Goal: Obtain resource: Download file/media

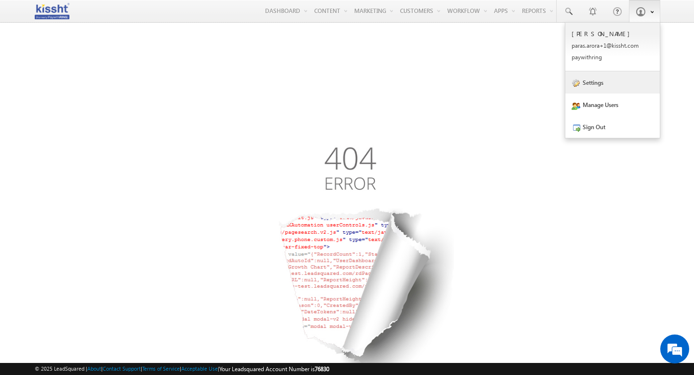
click at [593, 83] on link "Settings" at bounding box center [612, 82] width 94 height 22
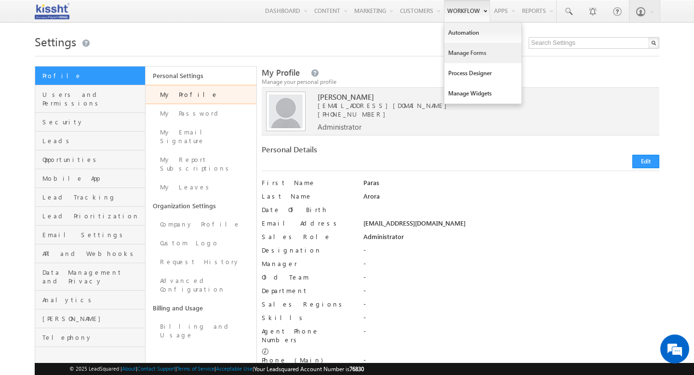
click at [468, 55] on link "Manage Forms" at bounding box center [482, 53] width 77 height 20
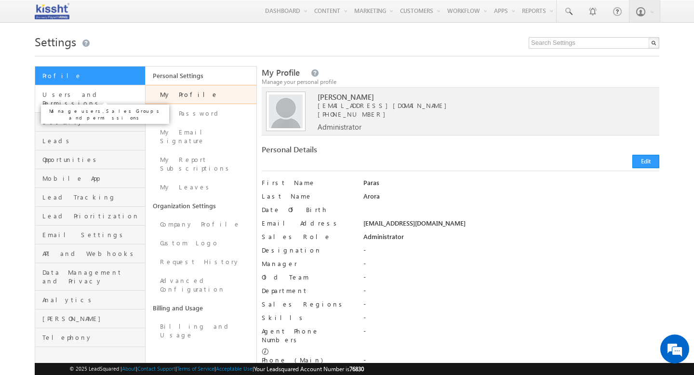
click at [111, 93] on span "Users and Permissions" at bounding box center [92, 98] width 100 height 17
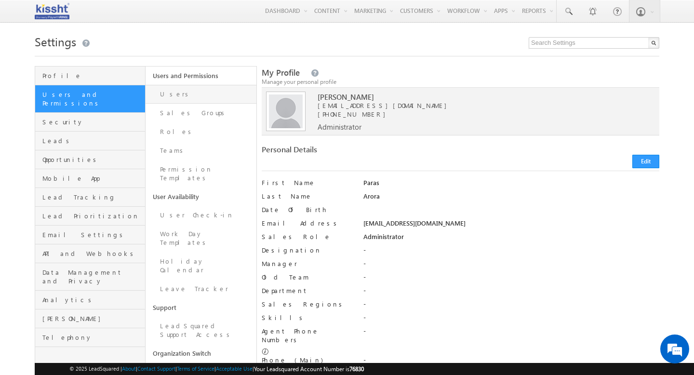
click at [188, 88] on link "Users" at bounding box center [200, 94] width 110 height 19
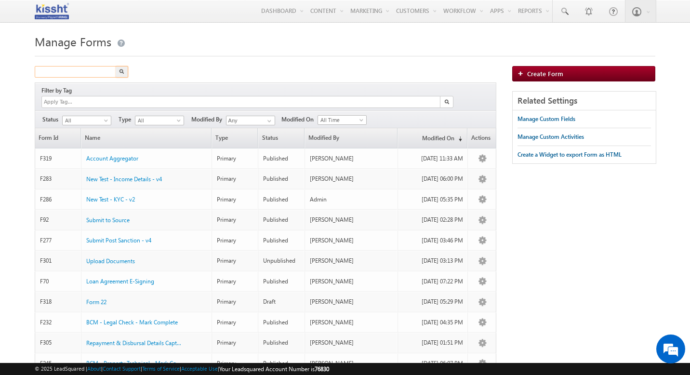
click at [59, 71] on input "text" at bounding box center [76, 72] width 82 height 12
type input "income"
click at [116, 66] on button "button" at bounding box center [122, 72] width 13 height 12
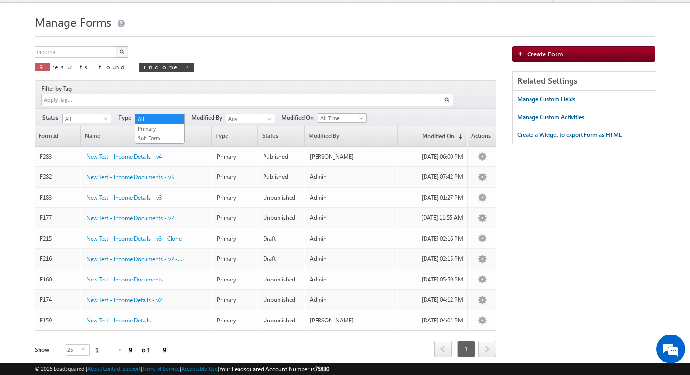
click at [170, 114] on span "All" at bounding box center [158, 118] width 46 height 9
drag, startPoint x: 165, startPoint y: 128, endPoint x: 200, endPoint y: 126, distance: 35.2
click at [200, 126] on body "Menu Paras Arora paras .aror a+1@k issht .com" at bounding box center [345, 183] width 690 height 406
click at [200, 126] on link "Name" at bounding box center [146, 136] width 130 height 20
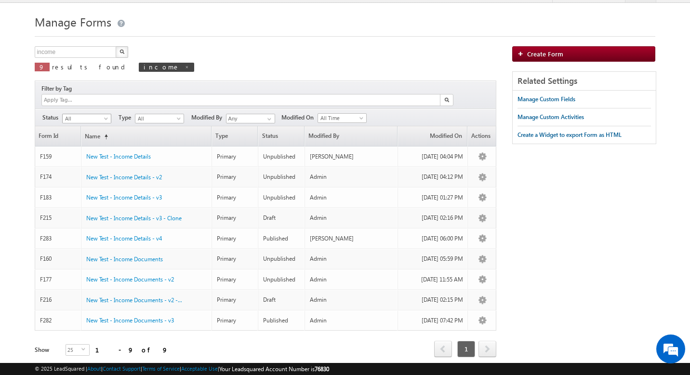
click at [105, 117] on span at bounding box center [107, 121] width 8 height 8
click at [91, 135] on link "Published" at bounding box center [87, 138] width 49 height 9
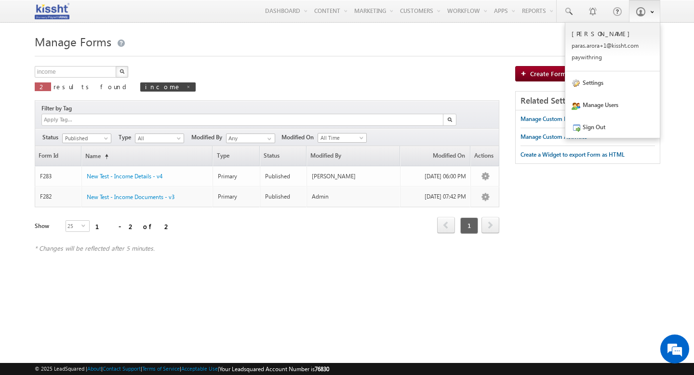
click at [642, 9] on span at bounding box center [640, 12] width 10 height 10
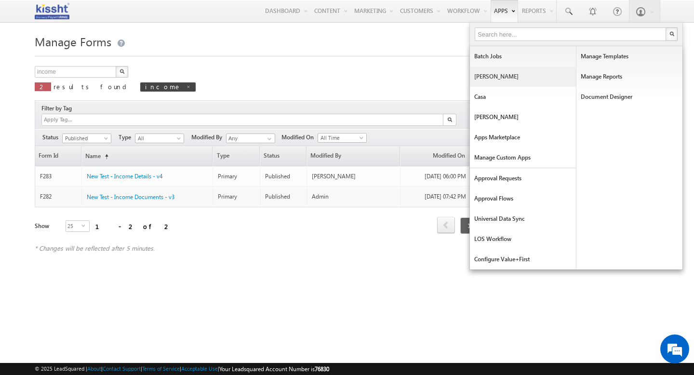
click at [498, 79] on link "[PERSON_NAME]" at bounding box center [523, 76] width 106 height 20
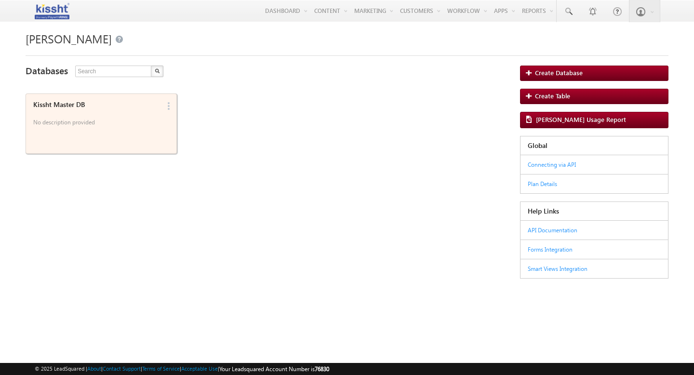
click at [90, 101] on div "Kissht Master DB" at bounding box center [96, 105] width 127 height 8
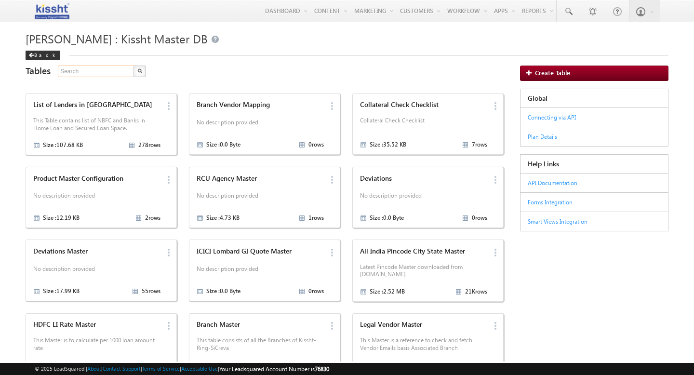
click at [90, 71] on input "text" at bounding box center [96, 72] width 77 height 12
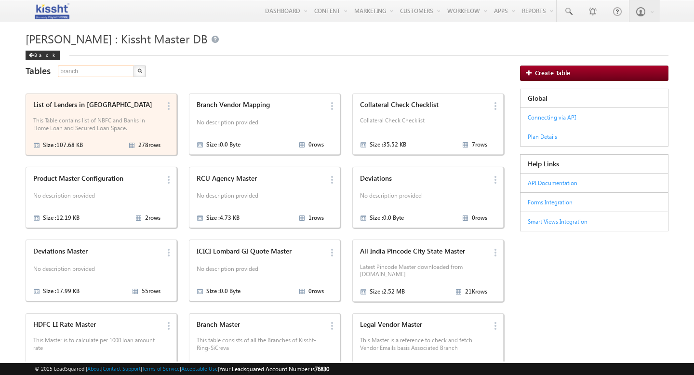
type input "branch"
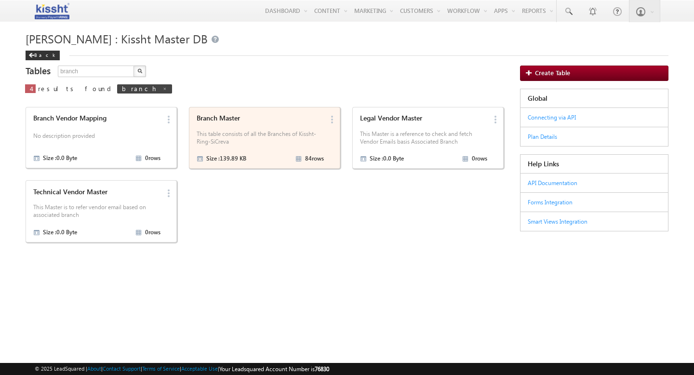
click at [258, 131] on p "This table consists of all the Branches of Kissht-Ring-SiCreva" at bounding box center [260, 137] width 127 height 15
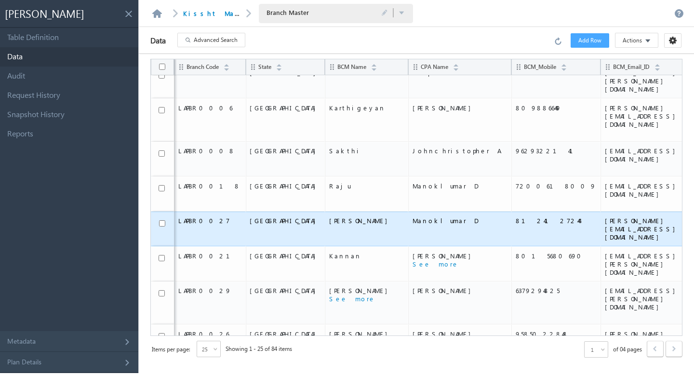
scroll to position [5, 0]
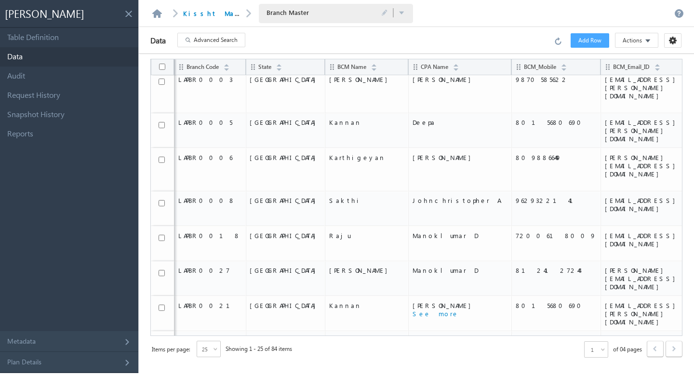
click at [231, 39] on span "Advanced Search" at bounding box center [216, 40] width 44 height 9
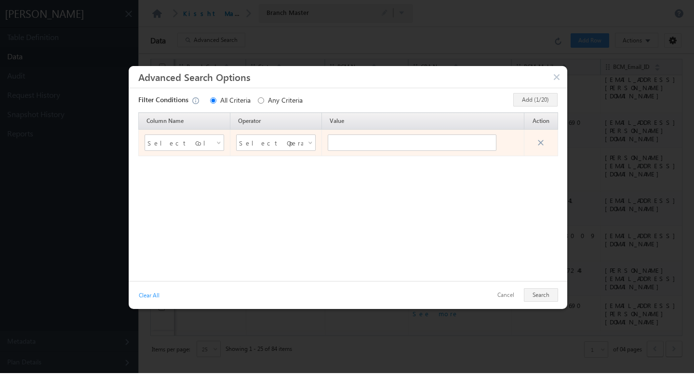
click at [200, 140] on span "Select Column Name" at bounding box center [178, 142] width 62 height 14
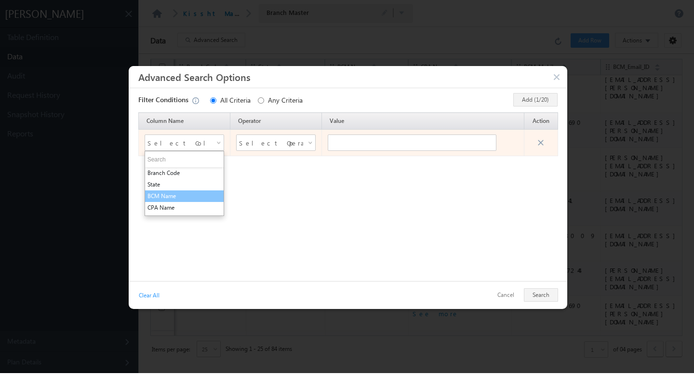
click at [192, 195] on li "BCM Name" at bounding box center [184, 196] width 79 height 12
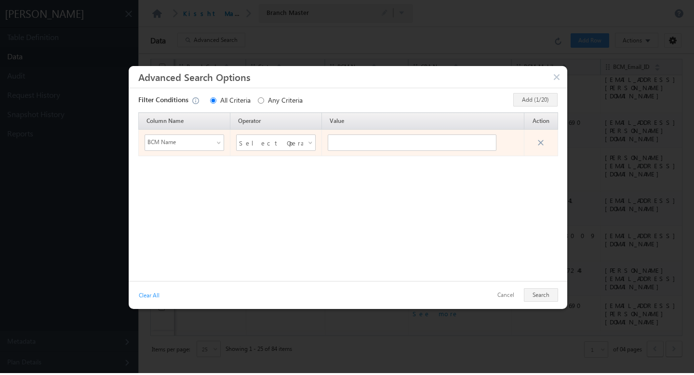
click at [197, 144] on span "BCM Name" at bounding box center [178, 141] width 66 height 13
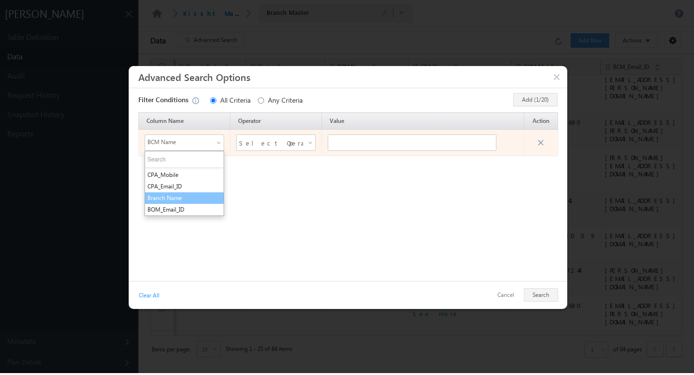
click at [185, 197] on li "Branch Name" at bounding box center [184, 198] width 79 height 12
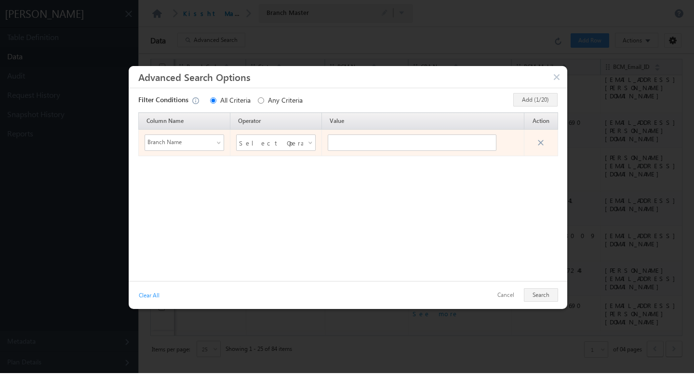
click at [293, 139] on span "Select Operator" at bounding box center [270, 142] width 62 height 14
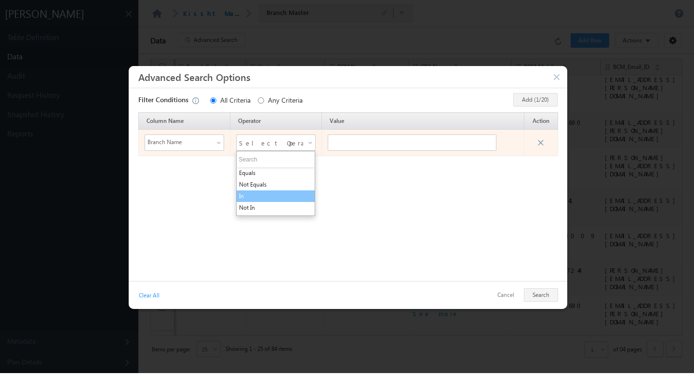
click at [251, 199] on li "In" at bounding box center [275, 196] width 79 height 12
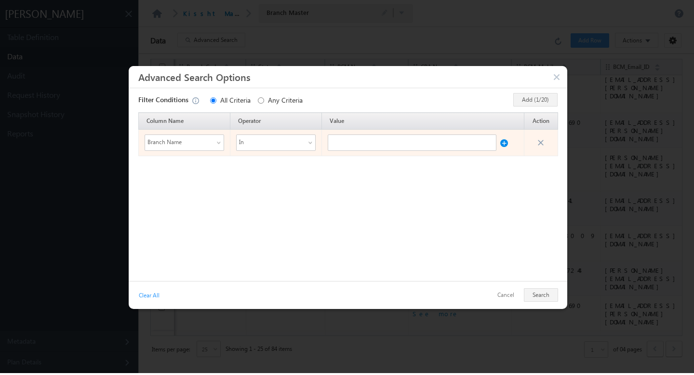
click at [298, 139] on span "In" at bounding box center [269, 141] width 66 height 13
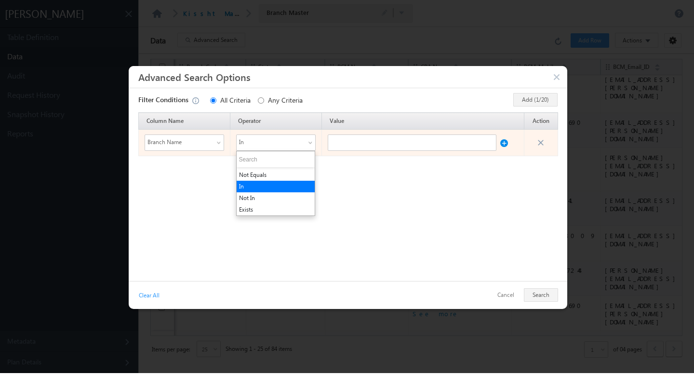
scroll to position [0, 0]
click at [264, 175] on li "Equals" at bounding box center [275, 173] width 79 height 12
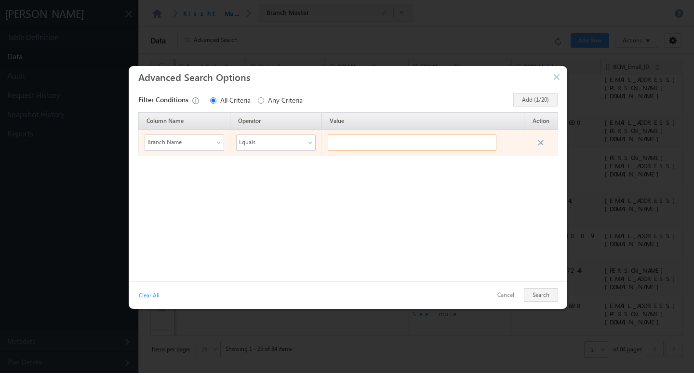
click at [356, 139] on input "text" at bounding box center [412, 142] width 169 height 16
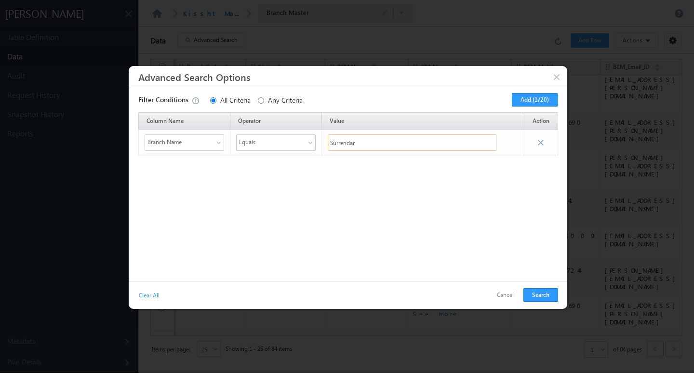
type input "Surrendar"
click at [299, 141] on span "Equals" at bounding box center [269, 141] width 66 height 13
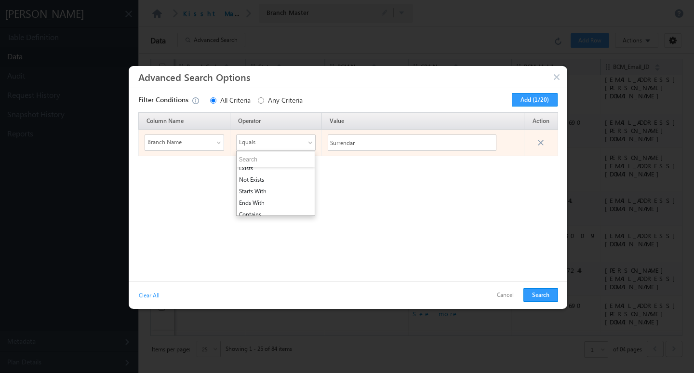
scroll to position [54, 0]
click at [271, 190] on li "Starts With" at bounding box center [275, 188] width 79 height 12
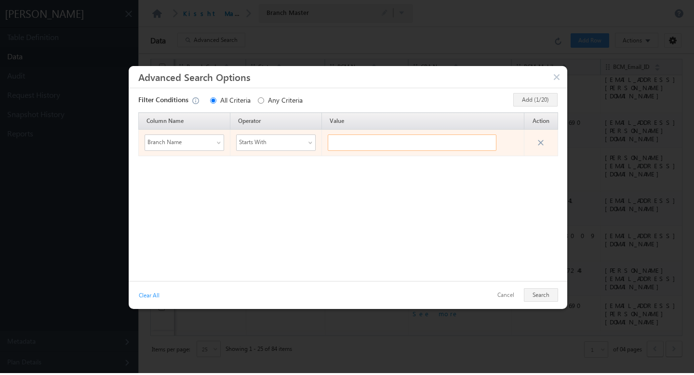
click at [389, 138] on input "text" at bounding box center [412, 142] width 169 height 16
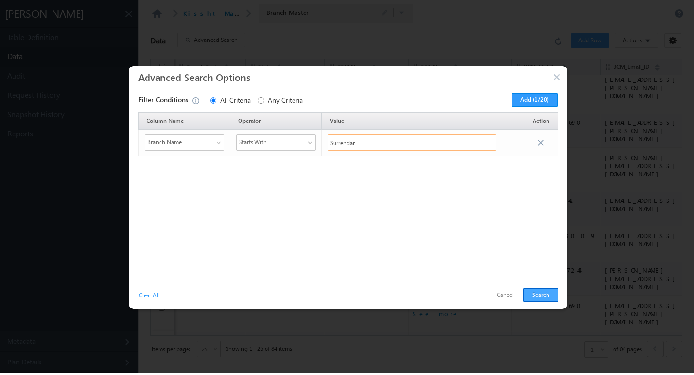
type input "Surrendar"
click at [538, 289] on button "Search" at bounding box center [540, 294] width 35 height 13
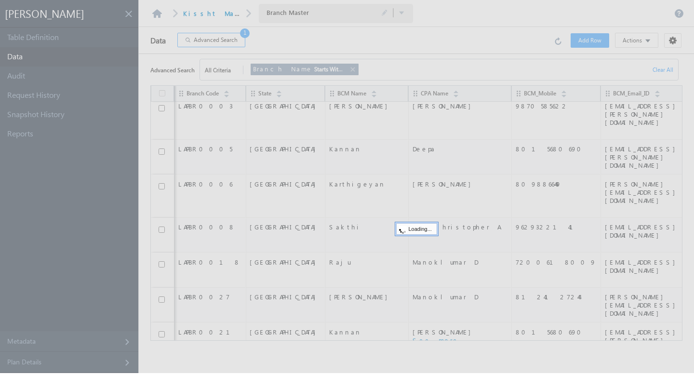
scroll to position [0, 0]
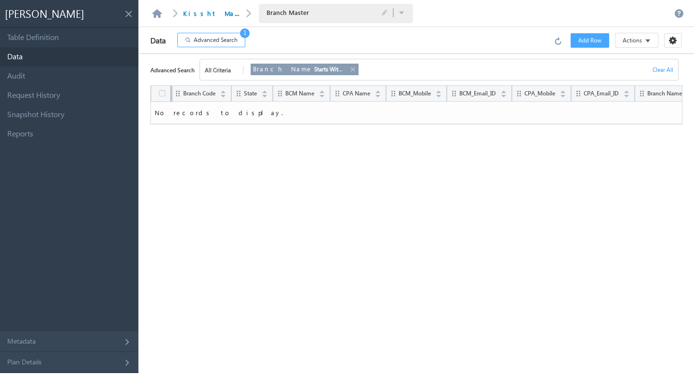
click at [239, 42] on button "Advanced Search 1" at bounding box center [211, 40] width 68 height 14
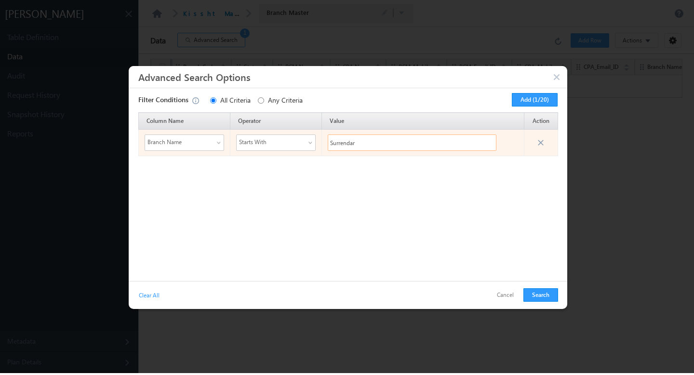
click at [367, 141] on input "Surrendar" at bounding box center [412, 142] width 169 height 16
click at [282, 144] on span "Starts With" at bounding box center [269, 141] width 66 height 13
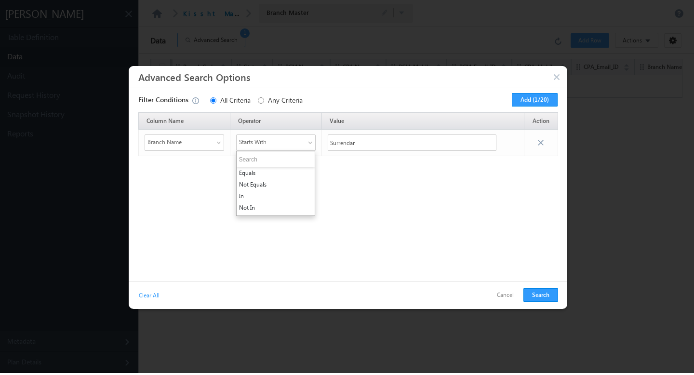
scroll to position [56, 0]
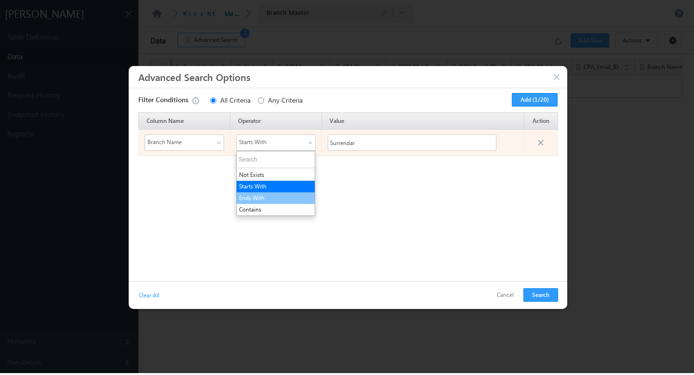
click at [269, 193] on li "Ends With" at bounding box center [275, 198] width 79 height 12
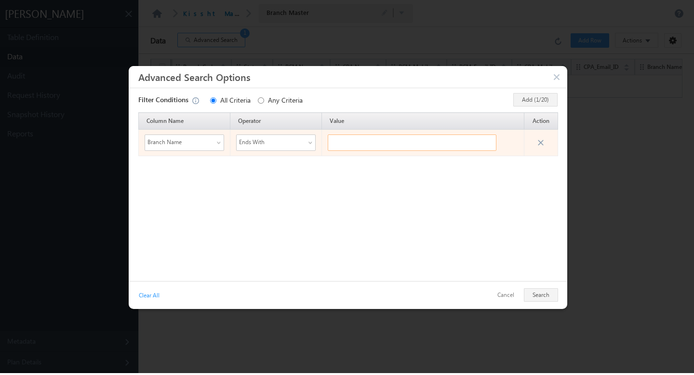
click at [371, 142] on input "text" at bounding box center [412, 142] width 169 height 16
type input "n"
click at [271, 144] on span "Ends With" at bounding box center [269, 141] width 66 height 13
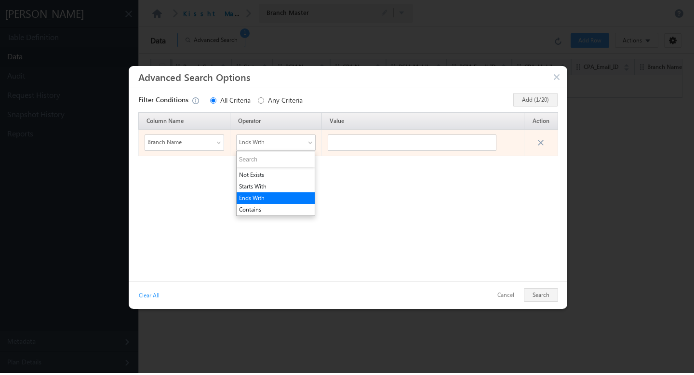
click at [200, 141] on span "Branch Name" at bounding box center [178, 141] width 66 height 13
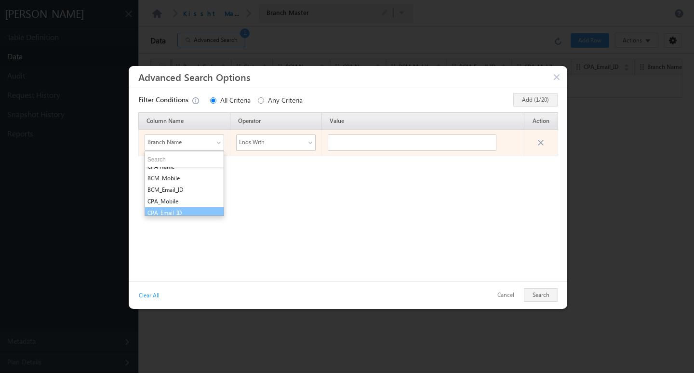
scroll to position [0, 0]
click at [182, 174] on li "Branch Code" at bounding box center [184, 173] width 79 height 12
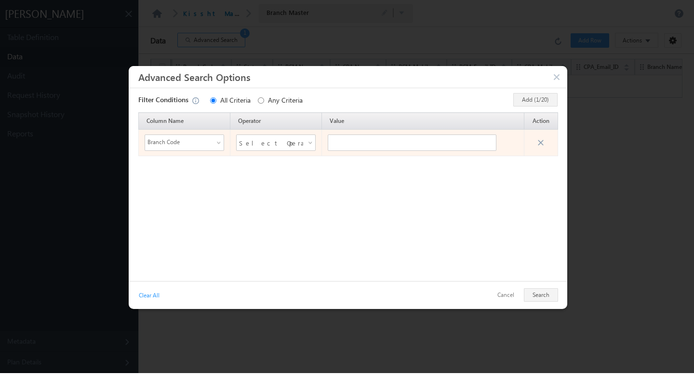
click at [265, 144] on span "Select Operator" at bounding box center [270, 142] width 62 height 14
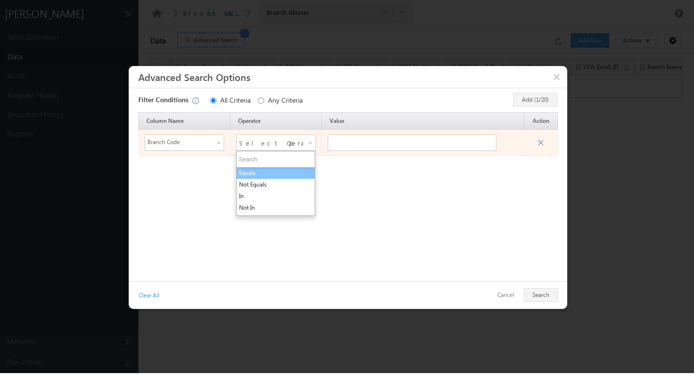
click at [265, 177] on li "Equals" at bounding box center [275, 173] width 79 height 12
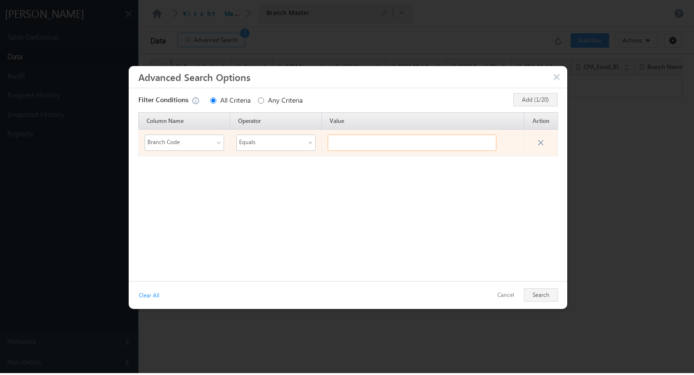
click at [358, 144] on input "text" at bounding box center [412, 142] width 169 height 16
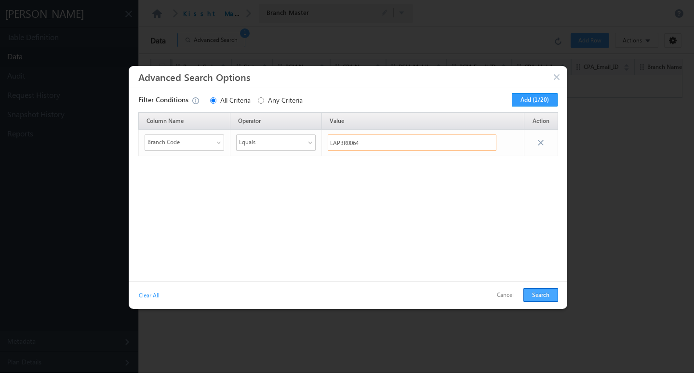
type input "LAPBR0064"
click at [541, 300] on button "Search" at bounding box center [540, 294] width 35 height 13
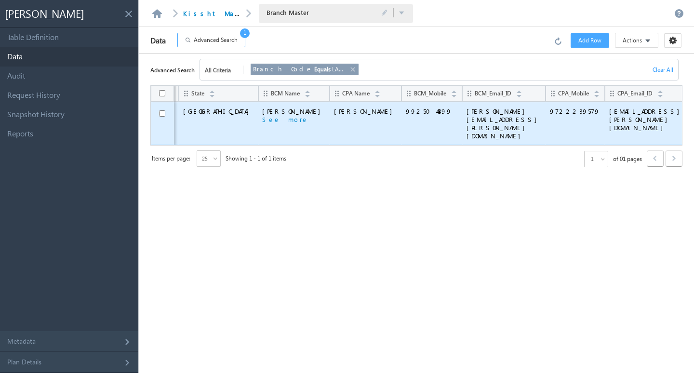
scroll to position [0, 47]
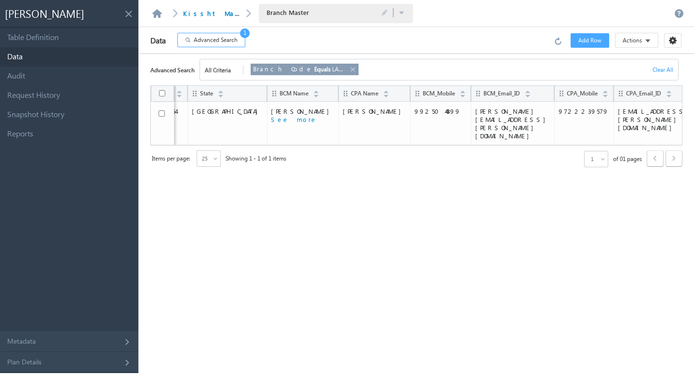
click at [214, 40] on span "Advanced Search" at bounding box center [216, 40] width 44 height 9
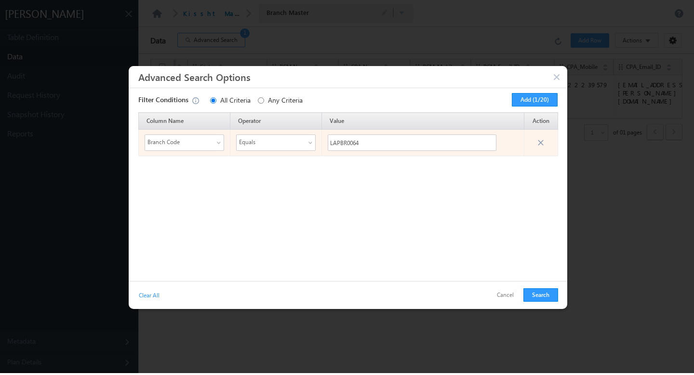
click at [215, 143] on div "Branch Code" at bounding box center [183, 142] width 79 height 16
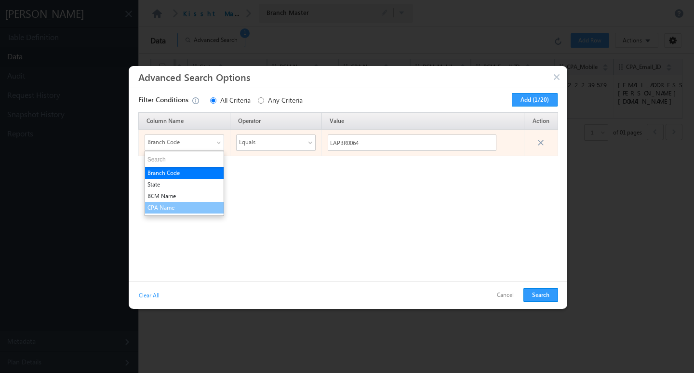
scroll to position [67, 0]
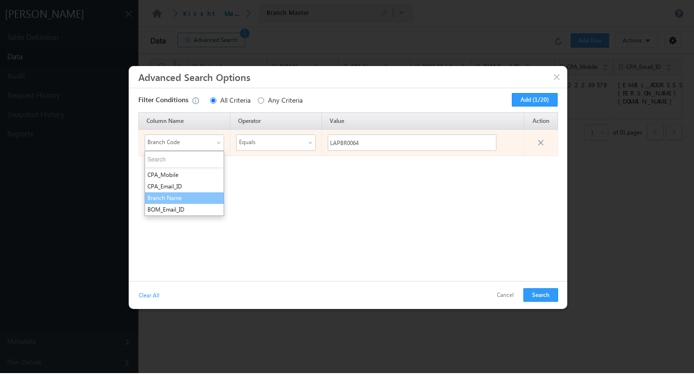
click at [179, 197] on li "Branch Name" at bounding box center [184, 198] width 79 height 12
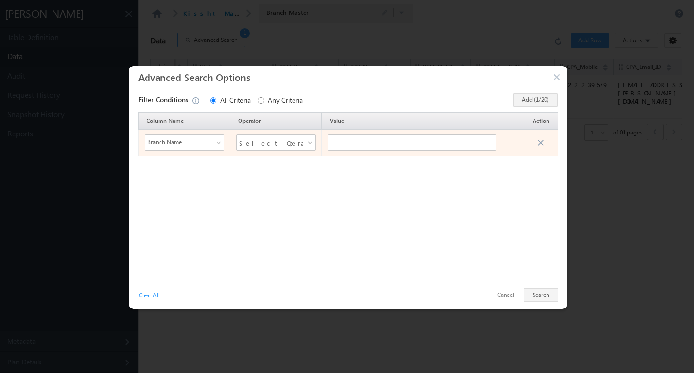
click at [287, 136] on span "Select Operator" at bounding box center [270, 142] width 62 height 14
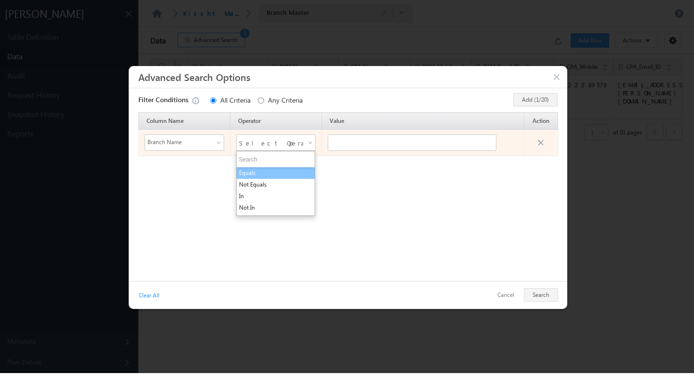
click at [267, 171] on li "Equals" at bounding box center [275, 173] width 79 height 12
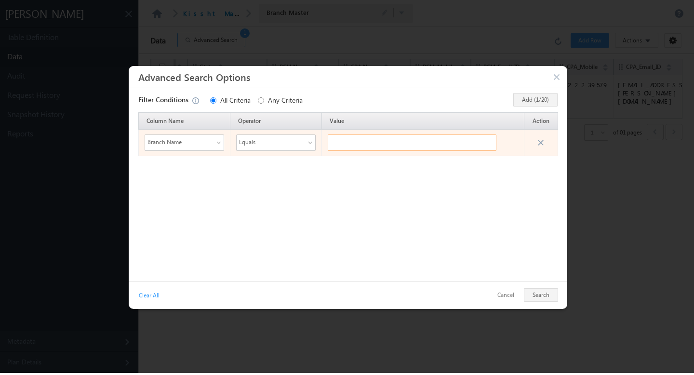
click at [349, 145] on input "text" at bounding box center [412, 142] width 169 height 16
type input "Chennai"
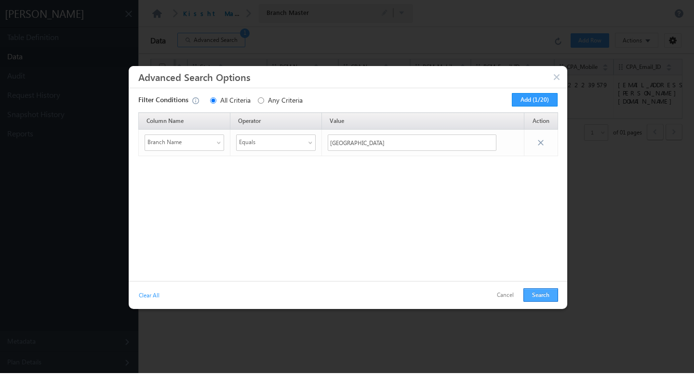
click at [540, 293] on button "Search" at bounding box center [540, 294] width 35 height 13
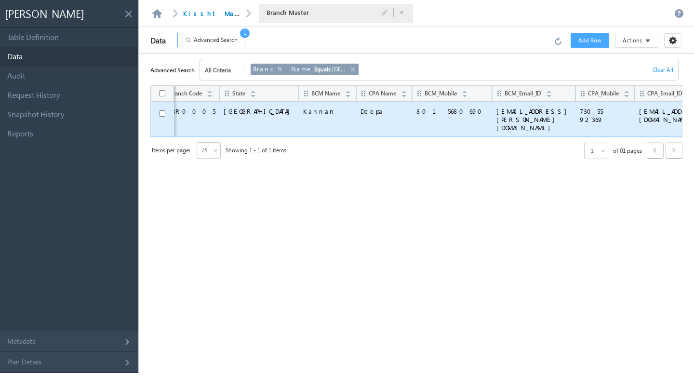
scroll to position [0, 0]
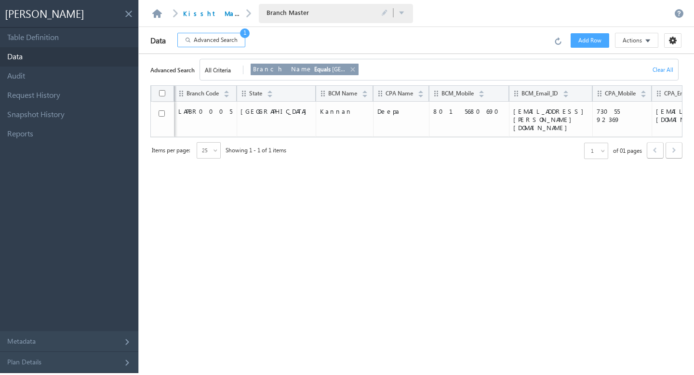
click at [240, 37] on button "Advanced Search 1" at bounding box center [211, 40] width 68 height 14
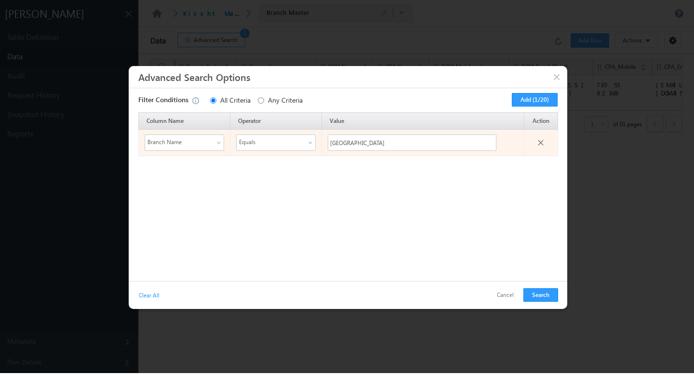
click at [542, 138] on span at bounding box center [542, 140] width 12 height 12
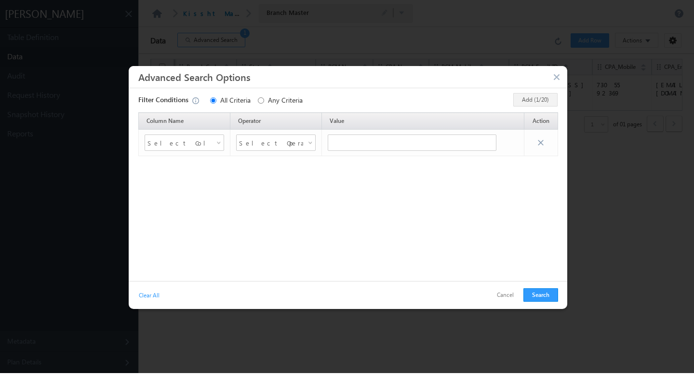
click at [558, 74] on button "button" at bounding box center [557, 77] width 10 height 9
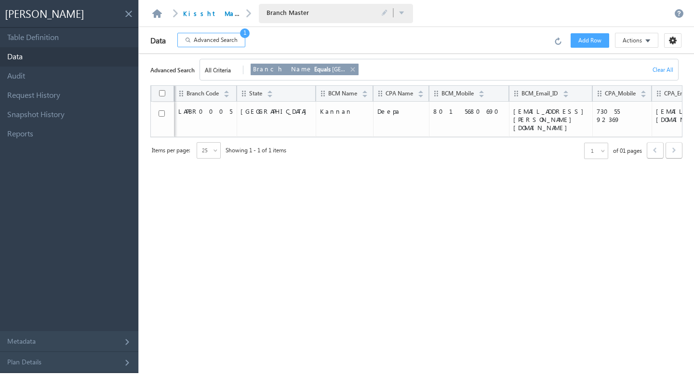
click at [232, 44] on span "Advanced Search" at bounding box center [216, 40] width 44 height 9
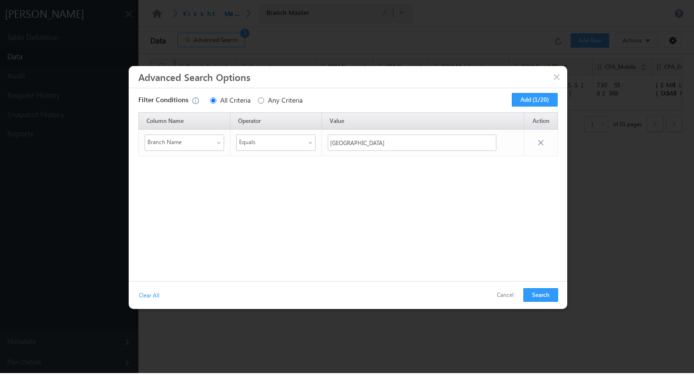
click at [505, 291] on button "Cancel" at bounding box center [504, 295] width 31 height 14
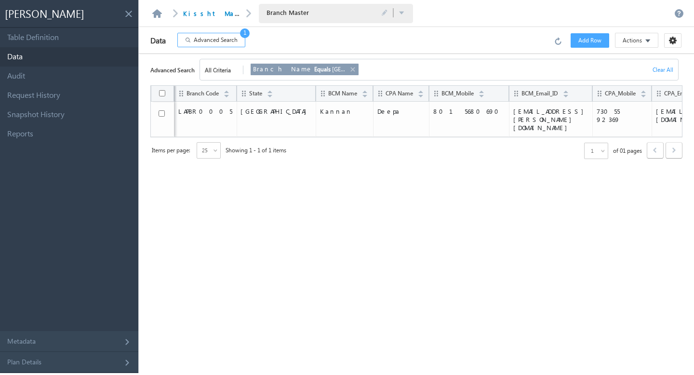
click at [235, 33] on button "Advanced Search 1" at bounding box center [211, 40] width 68 height 14
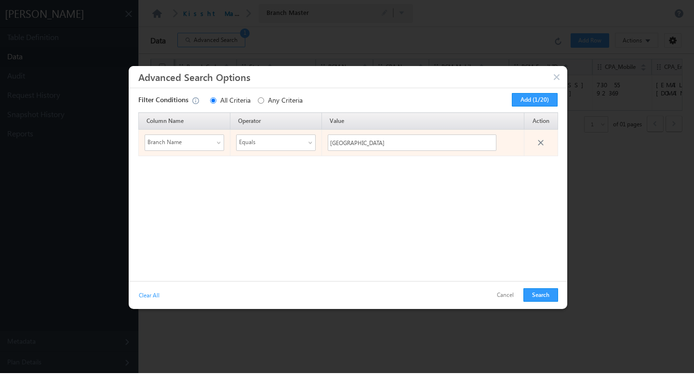
click at [538, 141] on span at bounding box center [542, 140] width 12 height 12
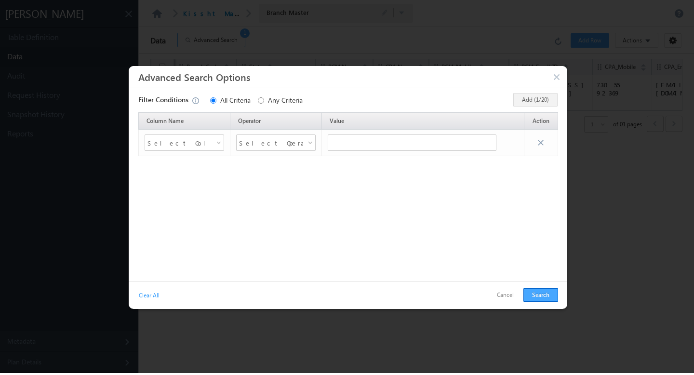
click at [543, 298] on button "Search" at bounding box center [540, 294] width 35 height 13
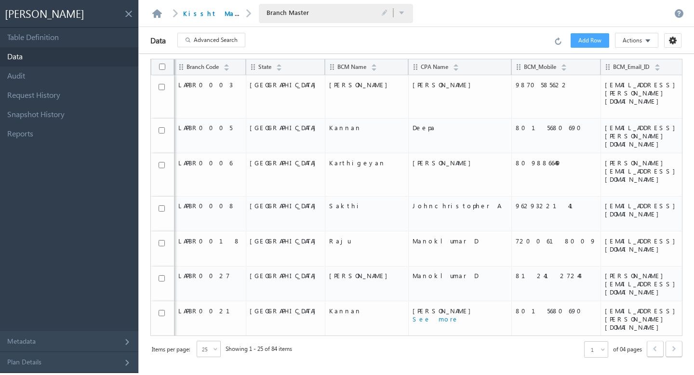
click at [646, 37] on span at bounding box center [647, 40] width 5 height 9
click at [643, 62] on link "Import via CSV" at bounding box center [629, 60] width 58 height 14
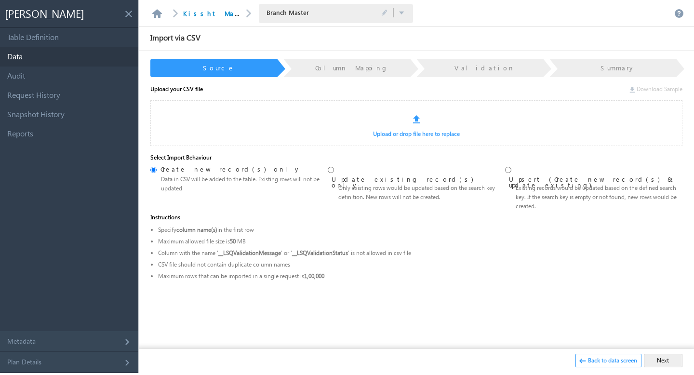
click at [505, 169] on input "radio" at bounding box center [508, 170] width 6 height 6
radio input "true"
click at [200, 10] on link "Kissht Master DB" at bounding box center [226, 13] width 87 height 8
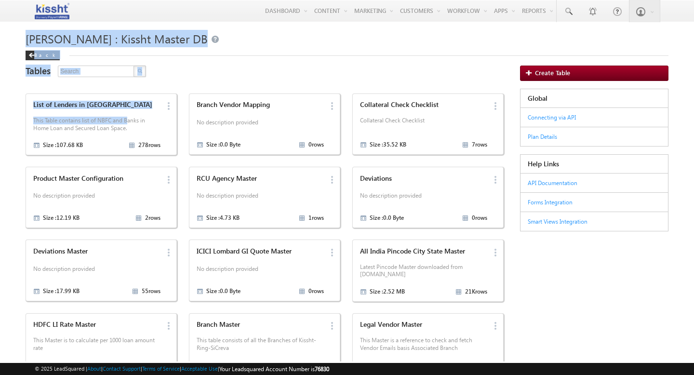
drag, startPoint x: 127, startPoint y: 123, endPoint x: 302, endPoint y: 3, distance: 211.8
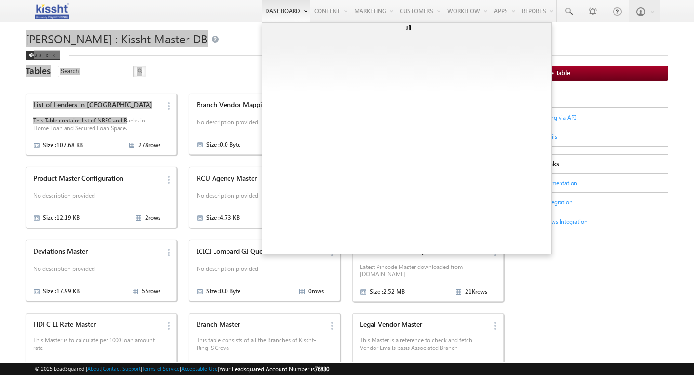
click at [294, 28] on ul at bounding box center [407, 138] width 290 height 232
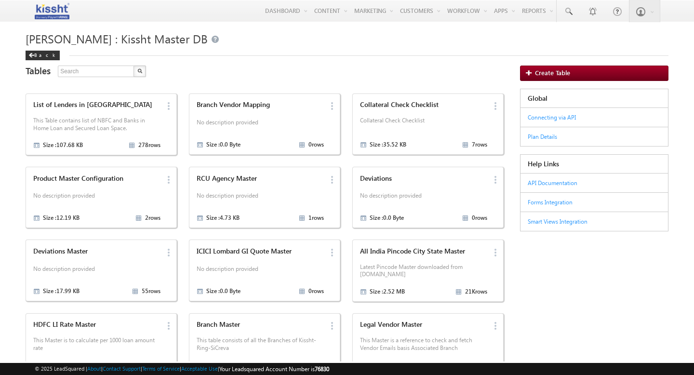
click at [239, 45] on h1 "[PERSON_NAME] : Kissht Master DB" at bounding box center [347, 35] width 643 height 19
click at [92, 71] on input "text" at bounding box center [96, 72] width 77 height 12
type input "branch"
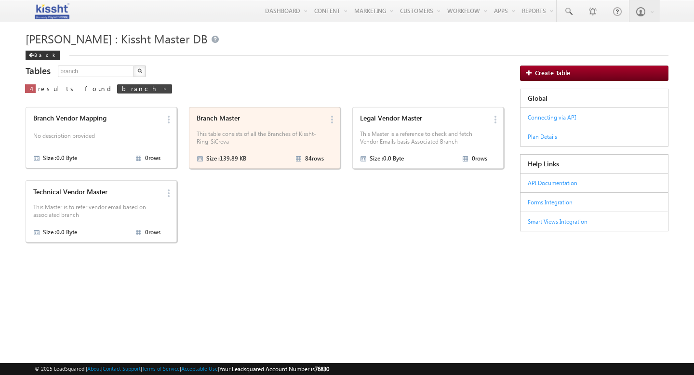
click at [263, 131] on p "This table consists of all the Branches of Kissht-Ring-SiCreva" at bounding box center [260, 137] width 127 height 15
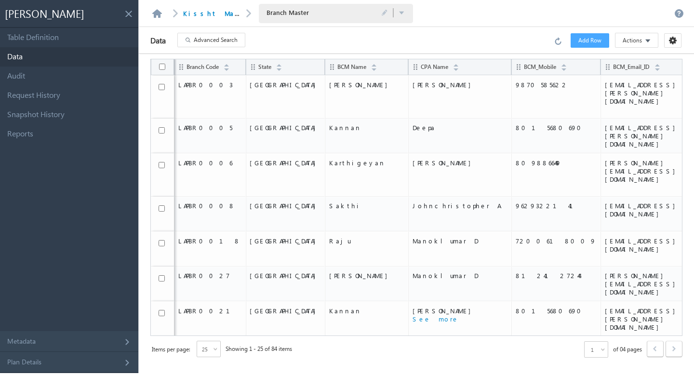
click at [654, 39] on button "Actions" at bounding box center [636, 40] width 43 height 15
click at [643, 89] on link "Export Rows" at bounding box center [629, 89] width 58 height 14
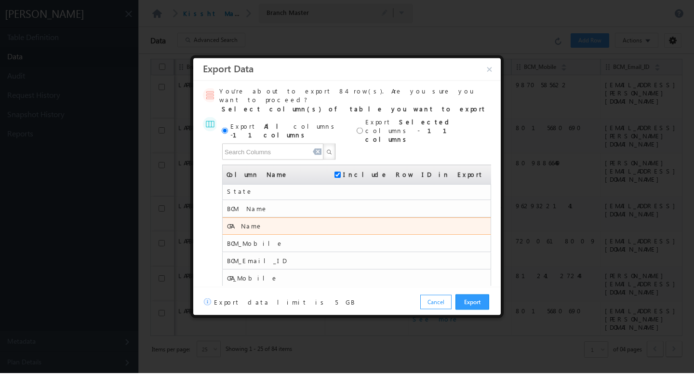
scroll to position [90, 0]
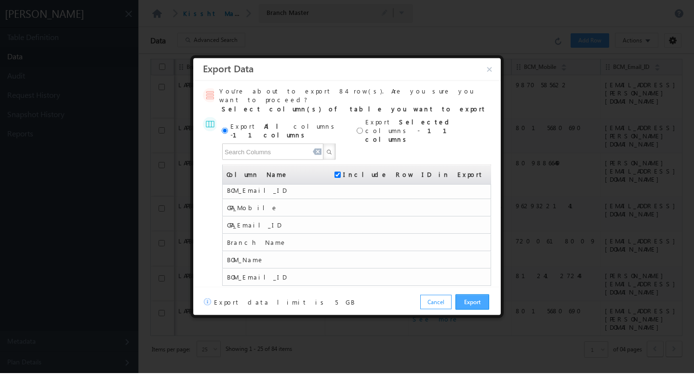
click at [480, 302] on button "Export" at bounding box center [472, 301] width 34 height 15
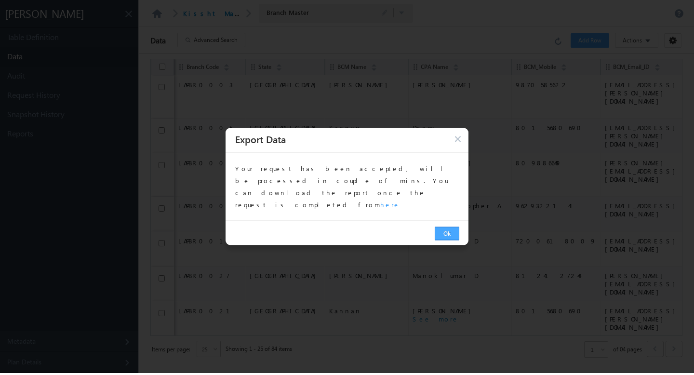
click at [446, 227] on button "Ok" at bounding box center [446, 233] width 25 height 13
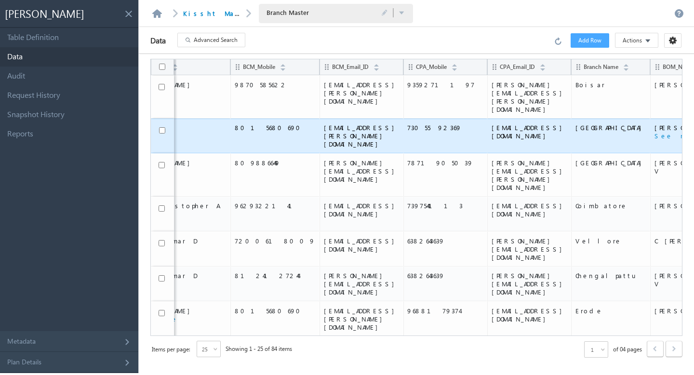
scroll to position [0, 314]
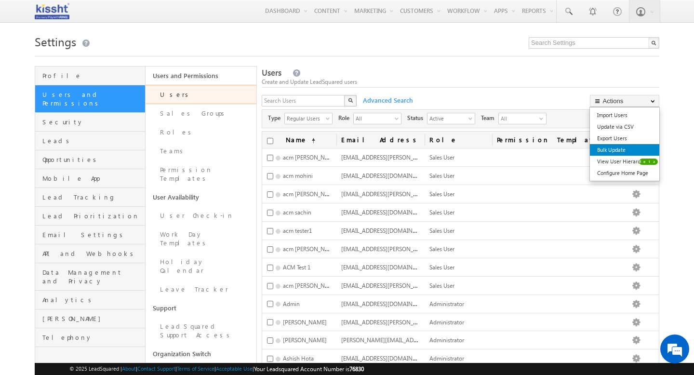
click at [632, 149] on link "Bulk Update" at bounding box center [624, 150] width 69 height 12
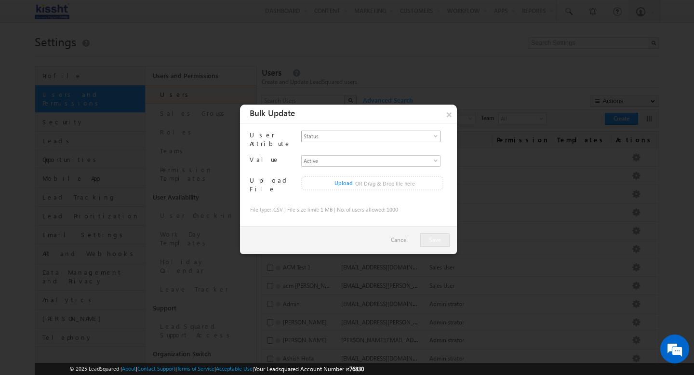
click at [344, 132] on span "Status" at bounding box center [367, 136] width 131 height 10
click at [315, 151] on li "Status" at bounding box center [371, 148] width 138 height 10
click at [328, 157] on span "Active" at bounding box center [367, 161] width 131 height 10
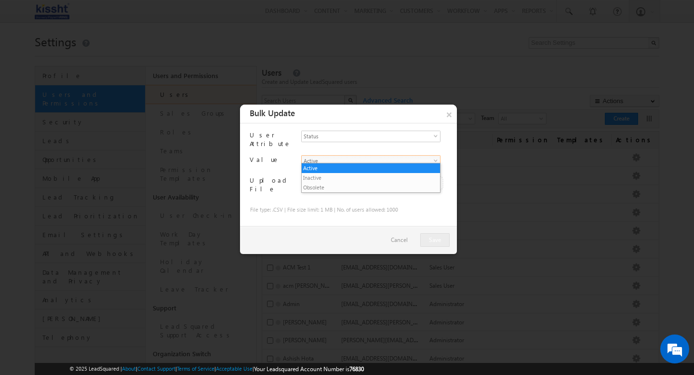
click at [323, 162] on div "Active select" at bounding box center [370, 161] width 139 height 12
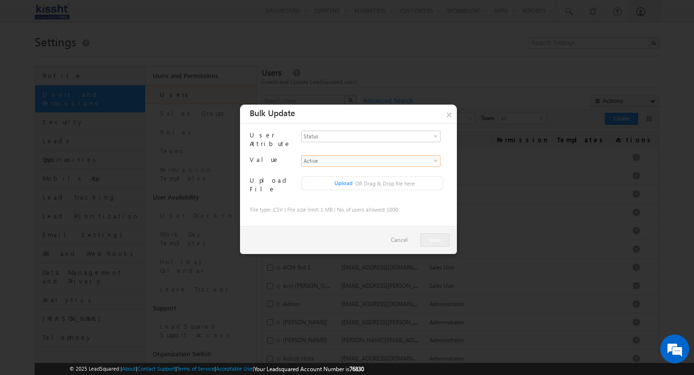
click at [448, 116] on button "×" at bounding box center [449, 114] width 16 height 18
